Goal: Feedback & Contribution: Contribute content

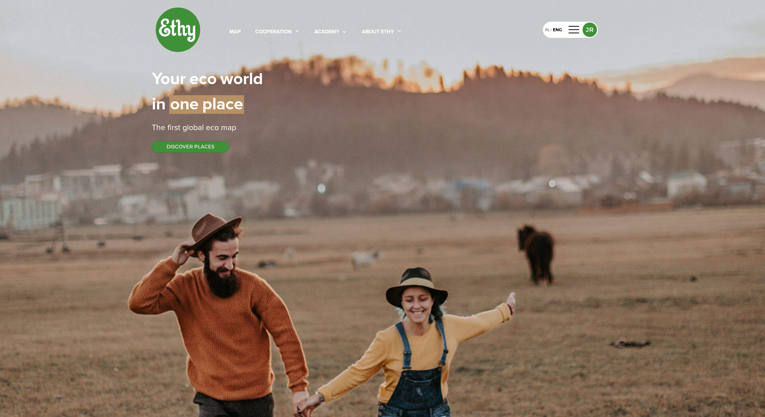
select select
click at [577, 30] on div at bounding box center [574, 30] width 14 height 10
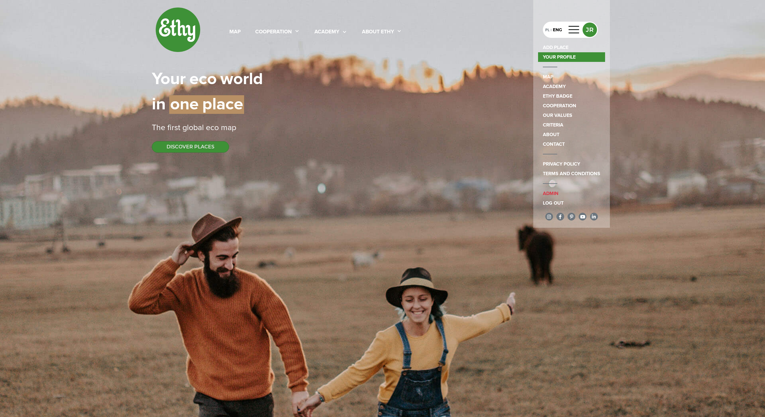
click at [579, 54] on link "YOUR PROFILE" at bounding box center [571, 57] width 67 height 10
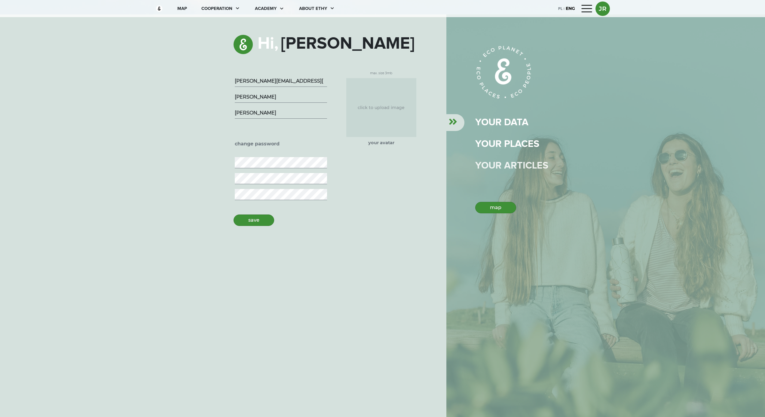
click at [512, 167] on div "Your articles" at bounding box center [512, 166] width 73 height 14
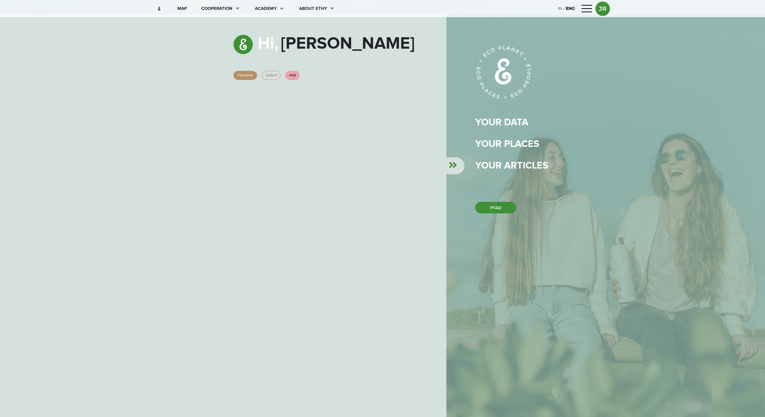
click at [510, 155] on div "your data YOUR PLACES Your articles map" at bounding box center [529, 164] width 106 height 98
click at [506, 153] on div "your data YOUR PLACES Your articles map" at bounding box center [529, 164] width 106 height 98
click at [505, 145] on div "YOUR PLACES" at bounding box center [508, 144] width 64 height 14
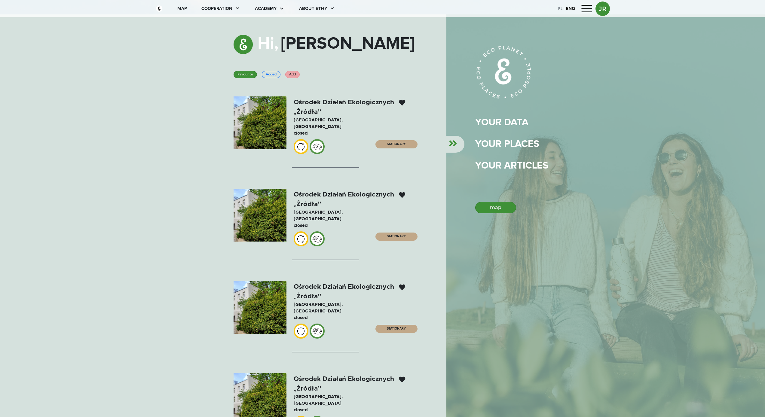
click at [402, 285] on div at bounding box center [404, 288] width 10 height 6
click at [587, 12] on div at bounding box center [587, 9] width 14 height 10
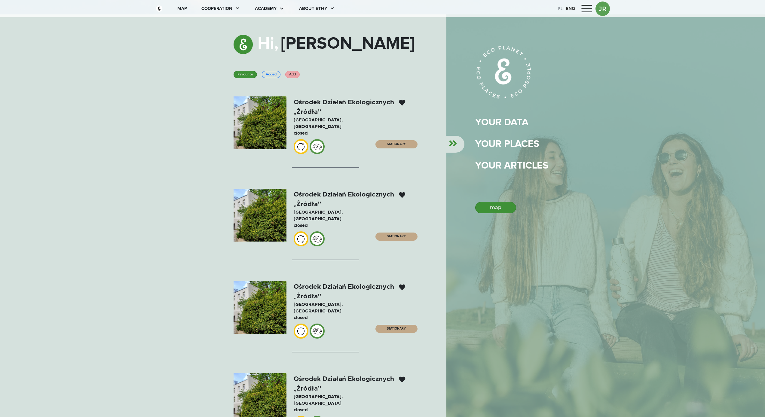
click at [584, 13] on div at bounding box center [587, 9] width 14 height 10
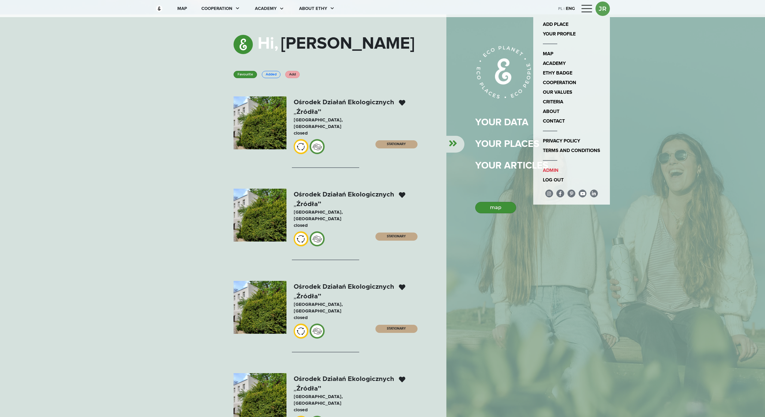
click at [585, 12] on div at bounding box center [587, 9] width 14 height 10
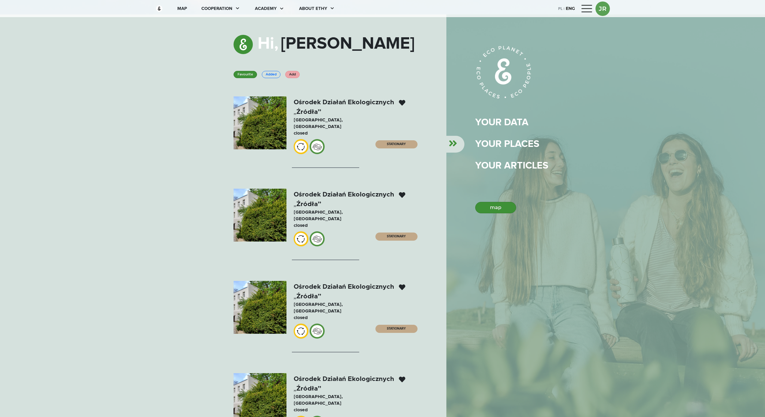
click at [585, 12] on div at bounding box center [587, 9] width 14 height 10
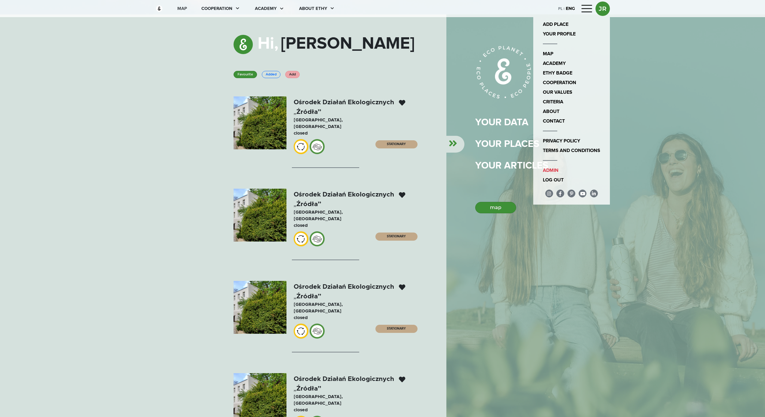
click at [186, 6] on div "map" at bounding box center [182, 8] width 10 height 7
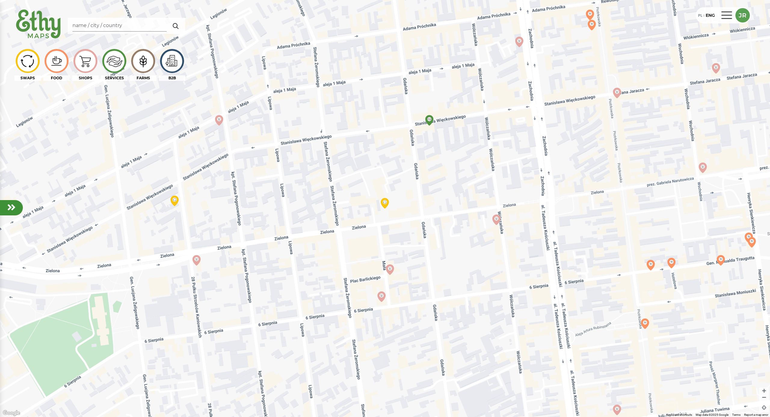
click at [729, 21] on div "PL | ENG JR" at bounding box center [723, 15] width 55 height 16
click at [730, 15] on div at bounding box center [727, 16] width 14 height 10
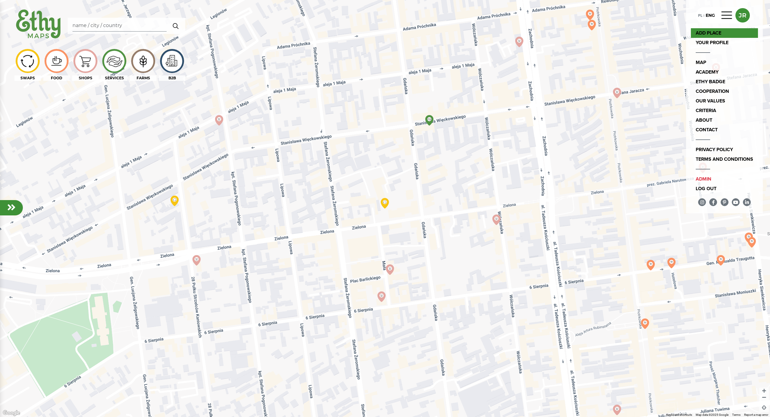
click at [730, 38] on link "ADD PLACE" at bounding box center [724, 33] width 67 height 10
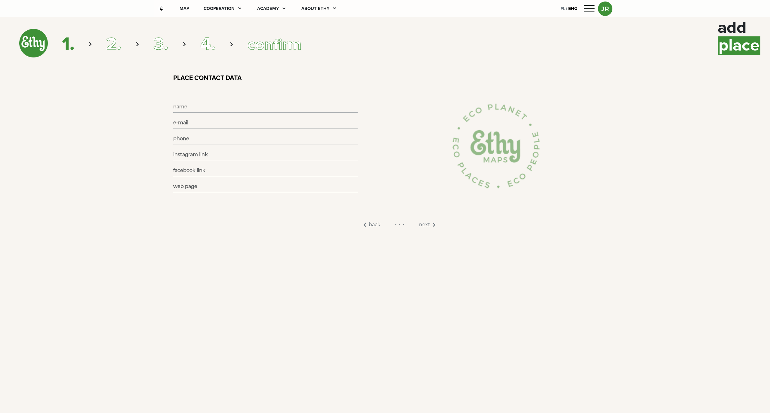
click at [42, 33] on img at bounding box center [33, 43] width 29 height 29
select select
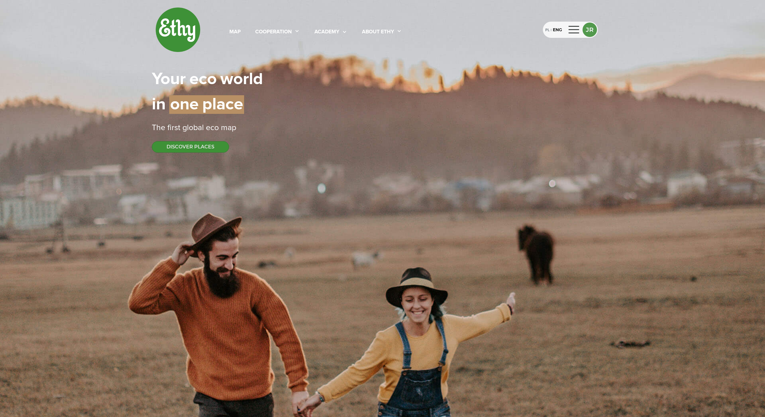
click at [579, 33] on div at bounding box center [574, 30] width 14 height 10
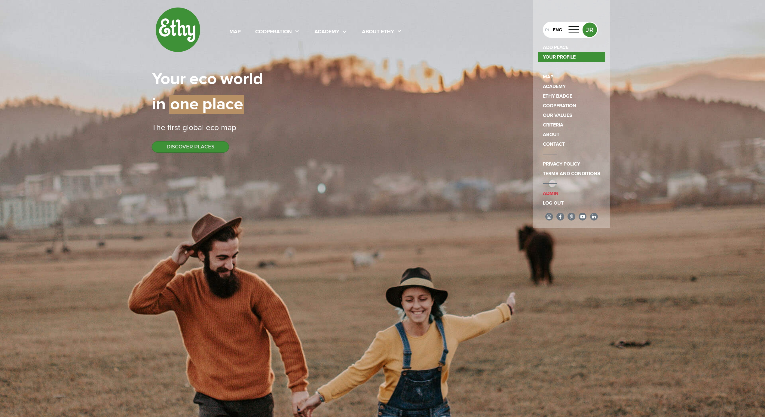
click at [572, 59] on link "YOUR PROFILE" at bounding box center [571, 57] width 67 height 10
